Goal: Task Accomplishment & Management: Complete application form

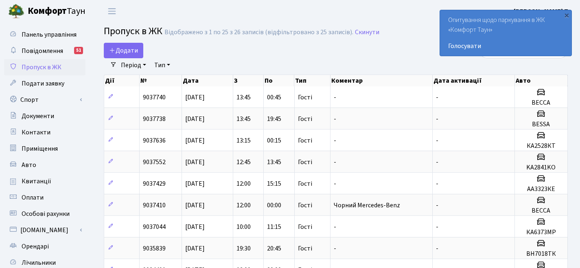
select select "25"
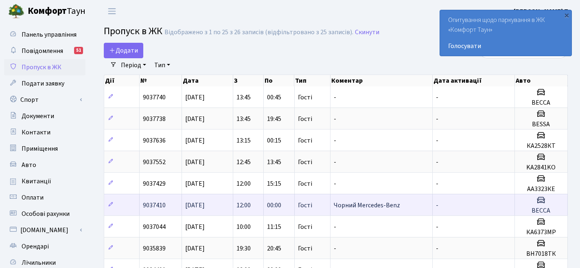
click at [371, 206] on span "Чорний Mercedes-Benz" at bounding box center [367, 205] width 66 height 9
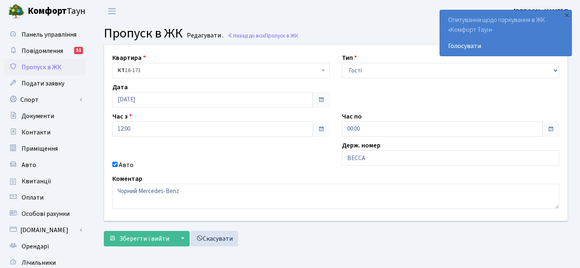
click at [320, 98] on span at bounding box center [321, 99] width 7 height 7
click at [321, 102] on span at bounding box center [321, 99] width 7 height 7
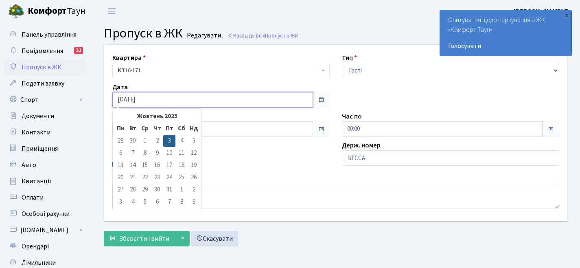
click at [229, 101] on input "[DATE]" at bounding box center [212, 99] width 201 height 15
click at [240, 109] on div "Квартира <b>КТ</b>&nbsp;&nbsp;&nbsp;&nbsp;16-171 КТ 16-171 Тип - Доставка Таксі…" at bounding box center [335, 133] width 475 height 176
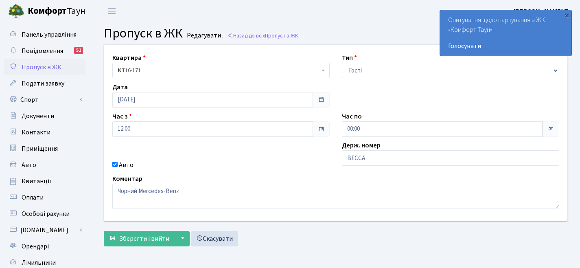
click at [325, 99] on span at bounding box center [321, 99] width 17 height 15
click at [277, 103] on input "[DATE]" at bounding box center [212, 99] width 201 height 15
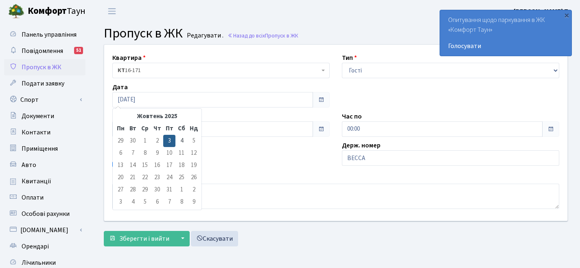
click at [302, 83] on div "Дата [DATE]" at bounding box center [221, 94] width 230 height 25
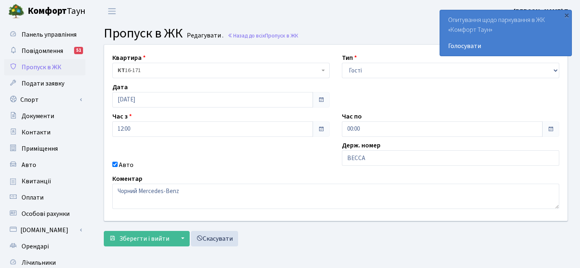
click at [327, 130] on span at bounding box center [321, 128] width 17 height 15
click at [324, 131] on span at bounding box center [321, 129] width 7 height 7
click at [323, 101] on span at bounding box center [321, 99] width 7 height 7
click at [125, 103] on input "[DATE]" at bounding box center [212, 99] width 201 height 15
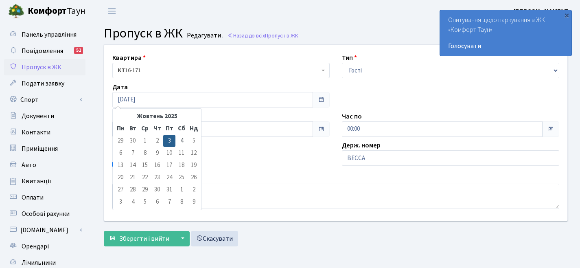
click at [169, 153] on td "10" at bounding box center [169, 153] width 12 height 12
click at [159, 154] on td "9" at bounding box center [157, 153] width 12 height 12
click at [129, 148] on td "7" at bounding box center [133, 153] width 12 height 12
click at [133, 143] on td "30" at bounding box center [133, 141] width 12 height 12
click at [234, 159] on div "Квартира <b>КТ</b>&nbsp;&nbsp;&nbsp;&nbsp;16-171 КТ 16-171 Тип - Доставка Таксі…" at bounding box center [335, 133] width 475 height 176
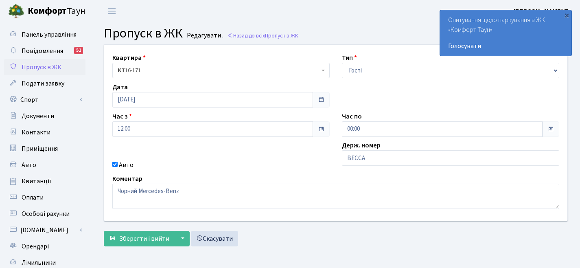
click at [321, 103] on span at bounding box center [321, 99] width 7 height 7
click at [556, 131] on span at bounding box center [550, 128] width 17 height 15
